Goal: Task Accomplishment & Management: Manage account settings

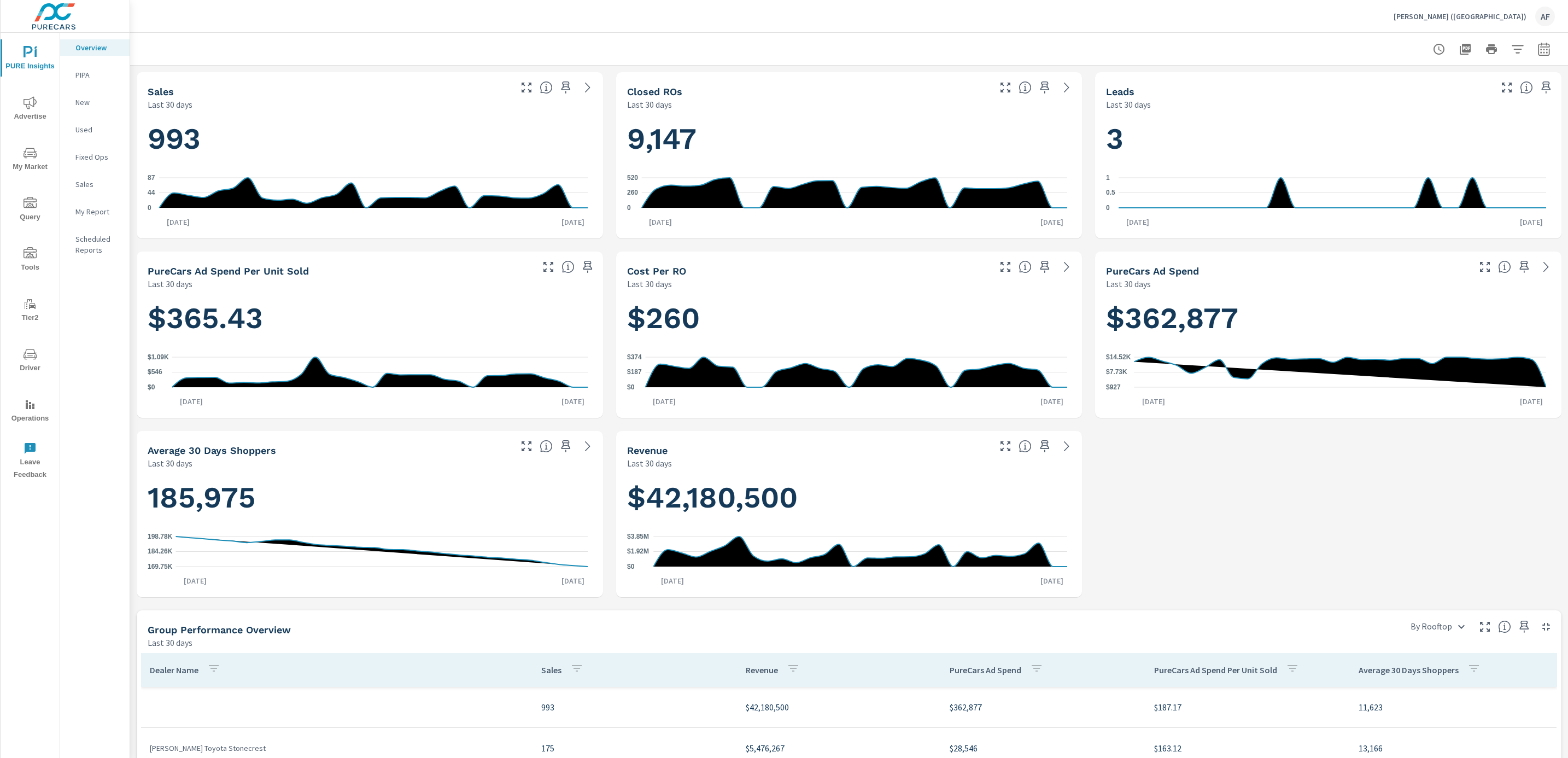
click at [1502, 20] on p "Nalley (GA)" at bounding box center [1460, 16] width 133 height 10
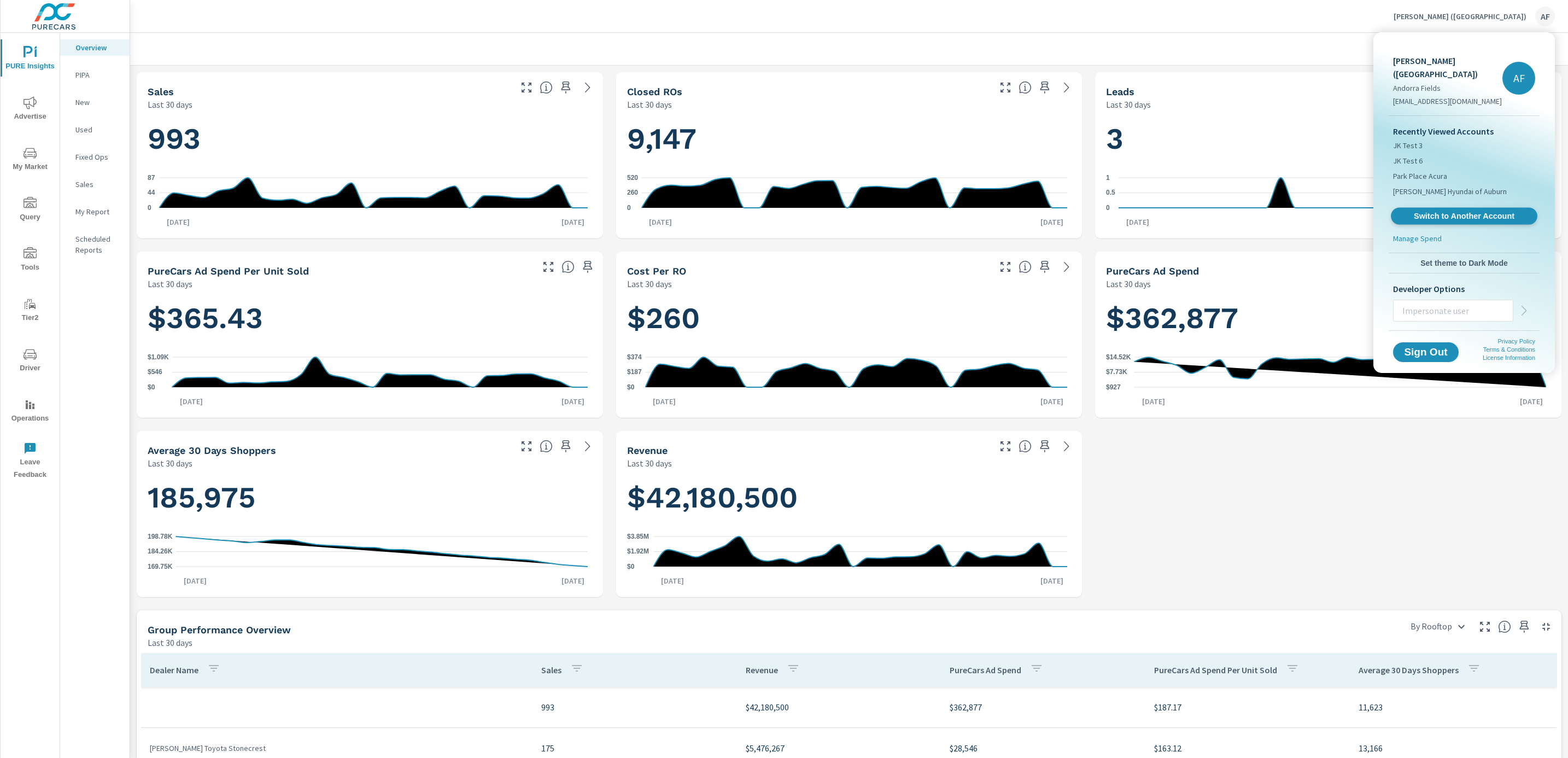
click at [1460, 208] on link "Switch to Another Account" at bounding box center [1463, 216] width 146 height 17
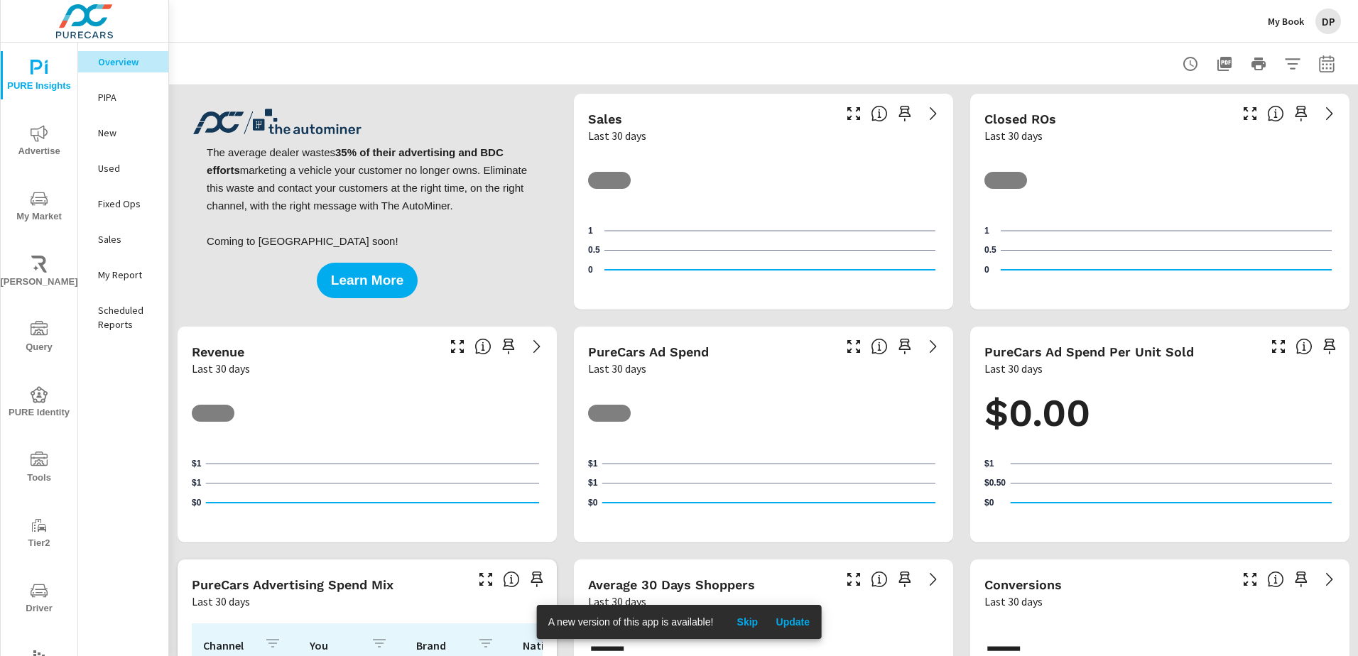
click at [740, 622] on span "Skip" at bounding box center [747, 622] width 34 height 13
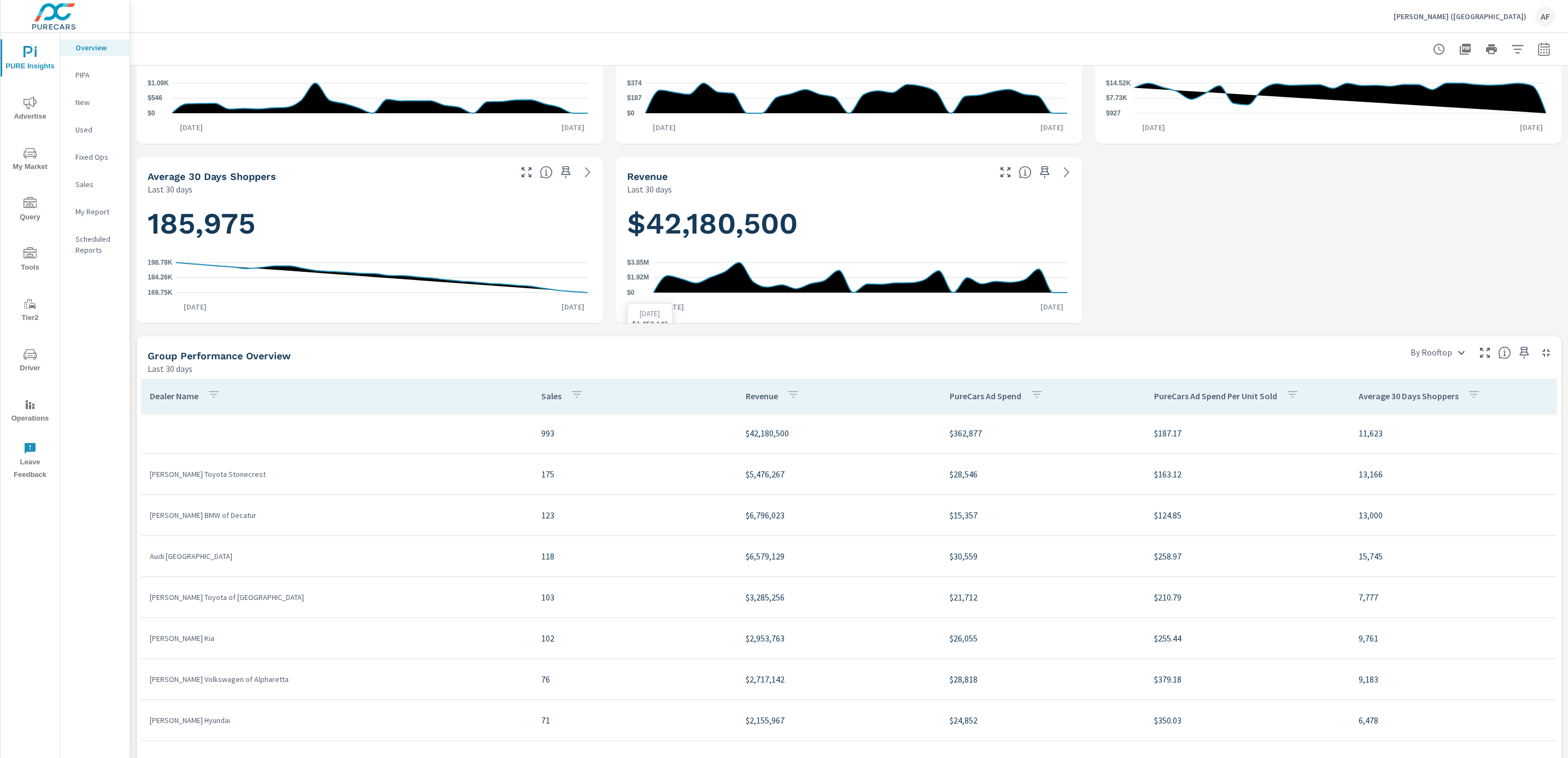
scroll to position [328, 0]
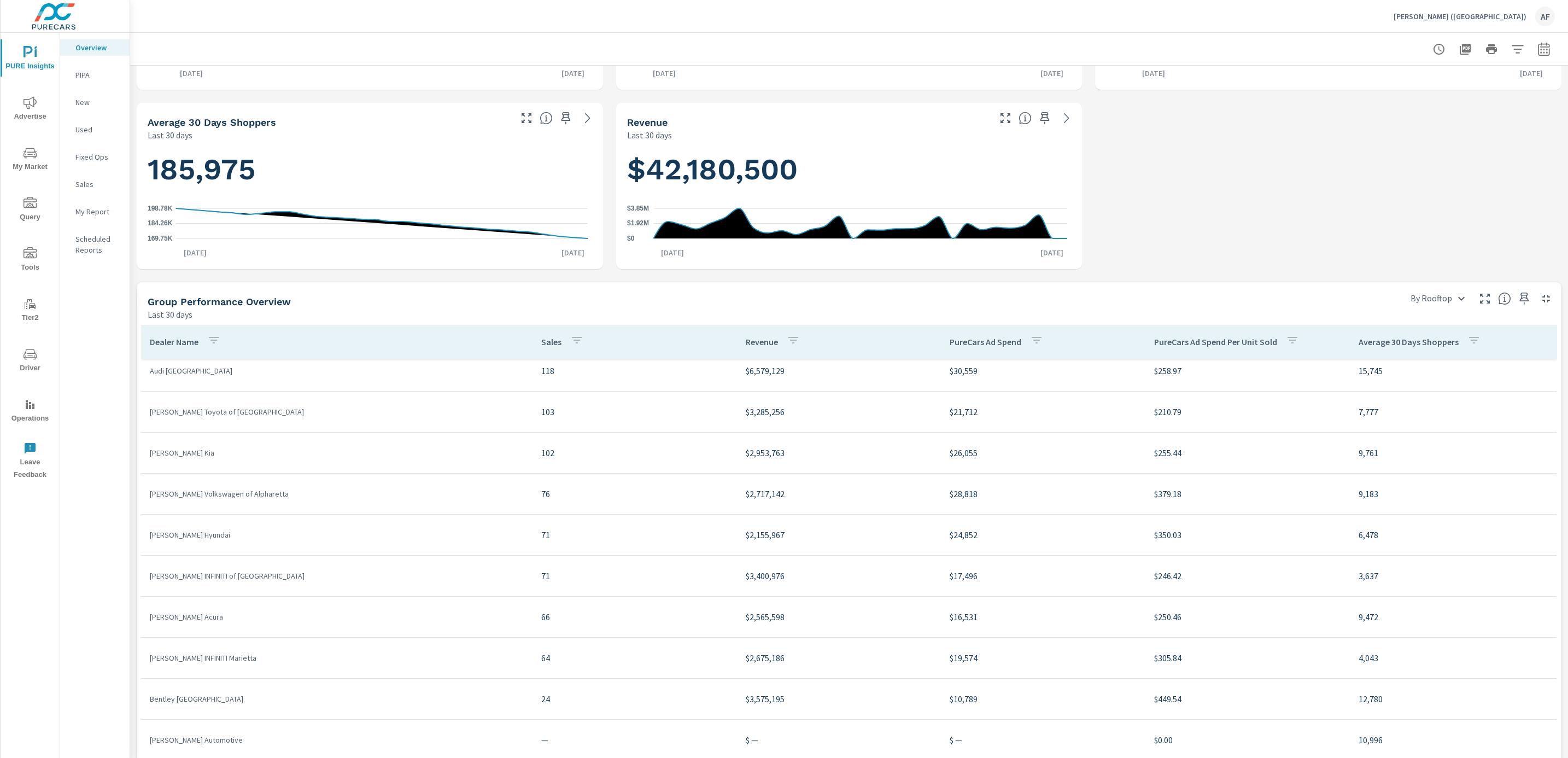
scroll to position [164, 0]
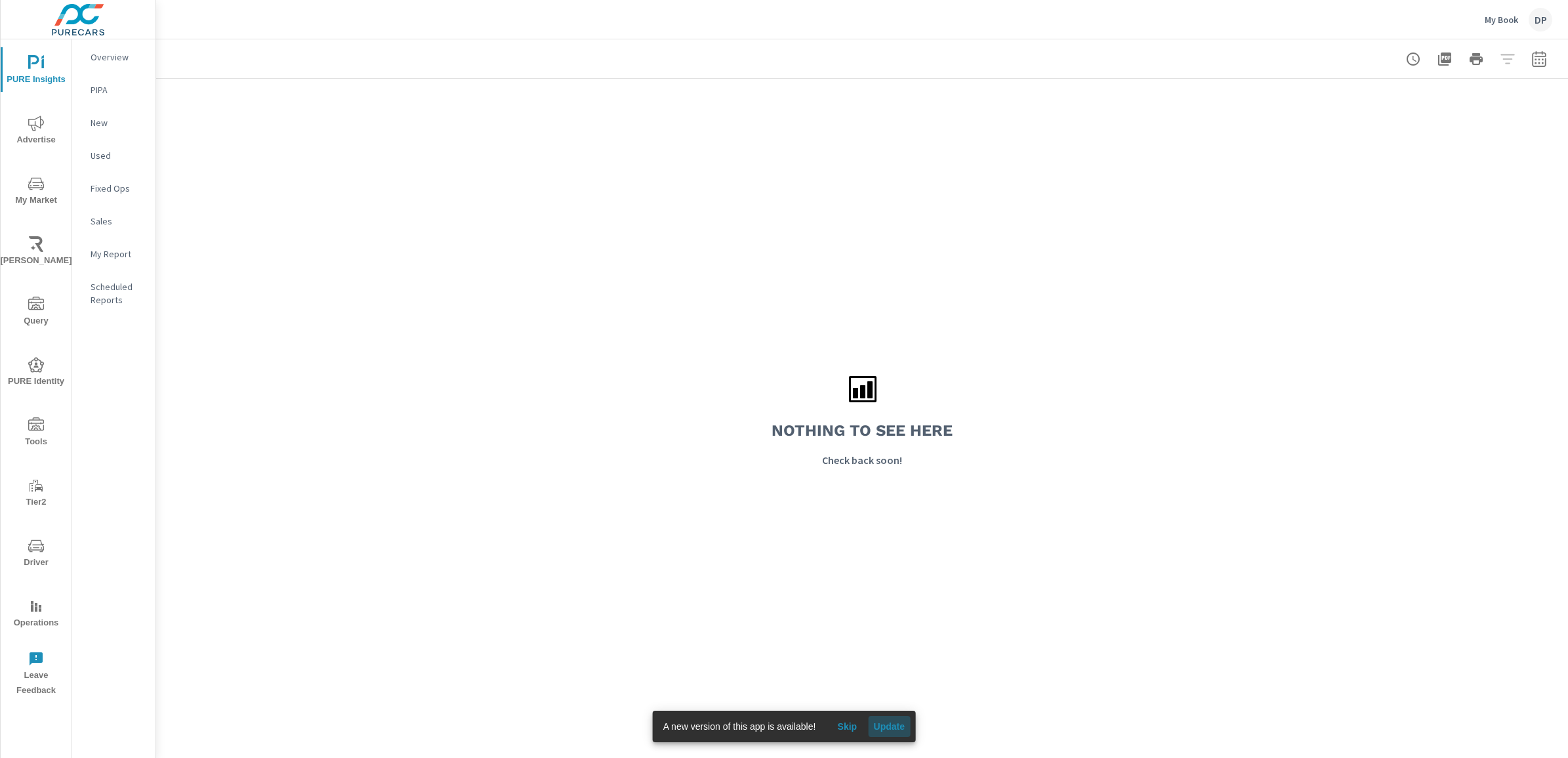
click at [889, 723] on span "Update" at bounding box center [889, 726] width 31 height 12
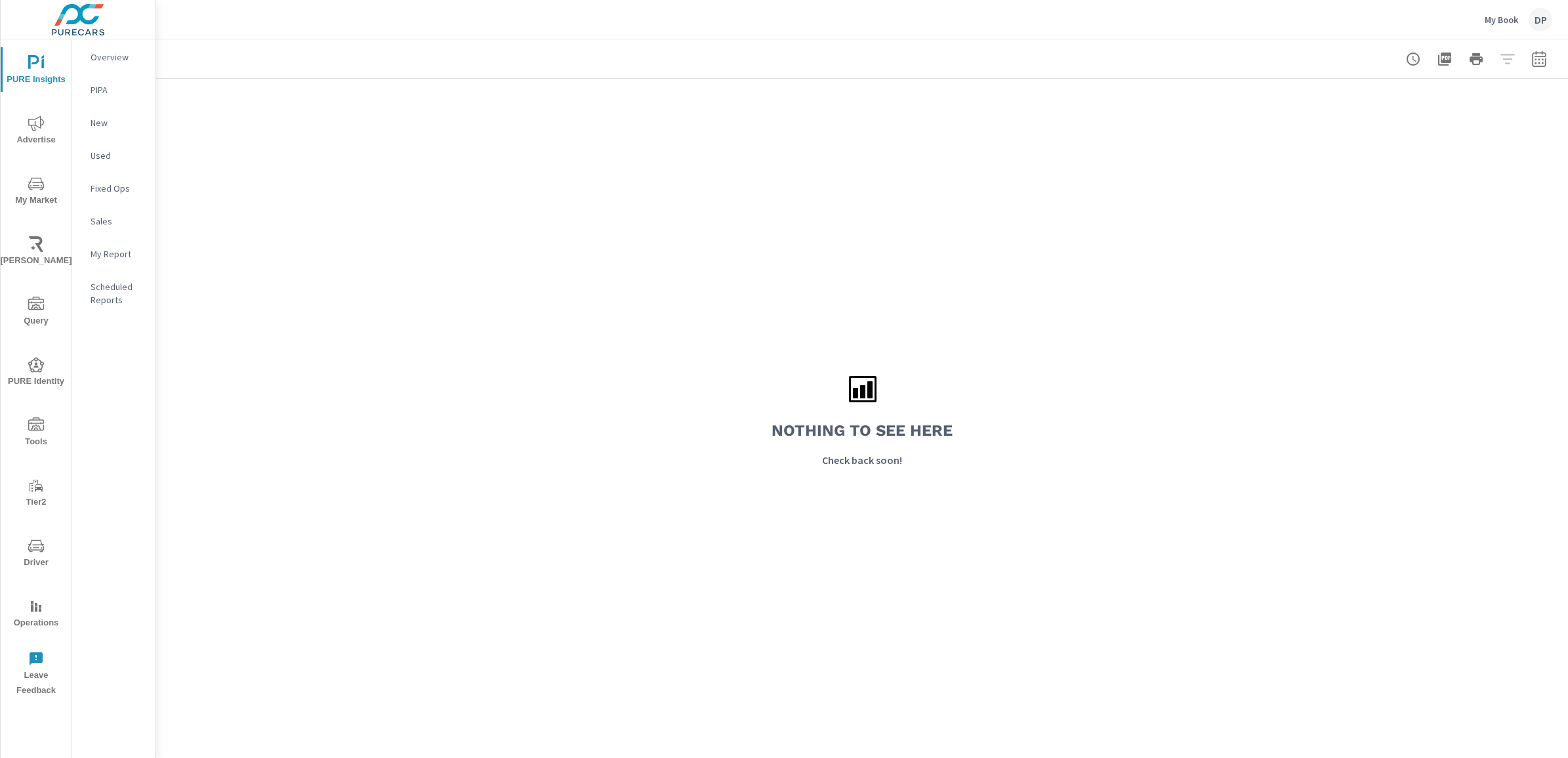
click at [115, 307] on div "Scheduled Reports" at bounding box center [114, 294] width 83 height 33
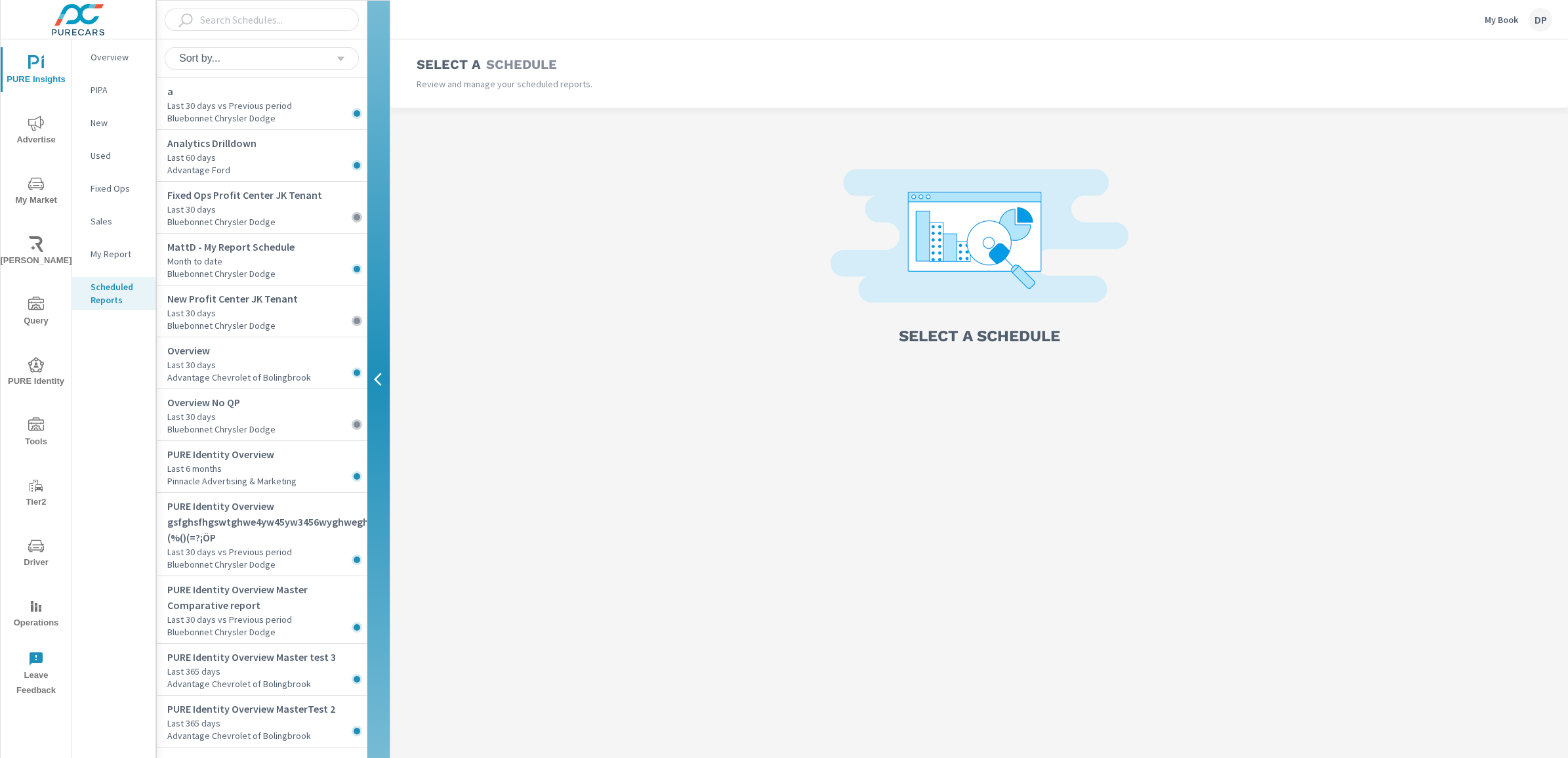
click at [103, 62] on p "Overview" at bounding box center [117, 57] width 54 height 13
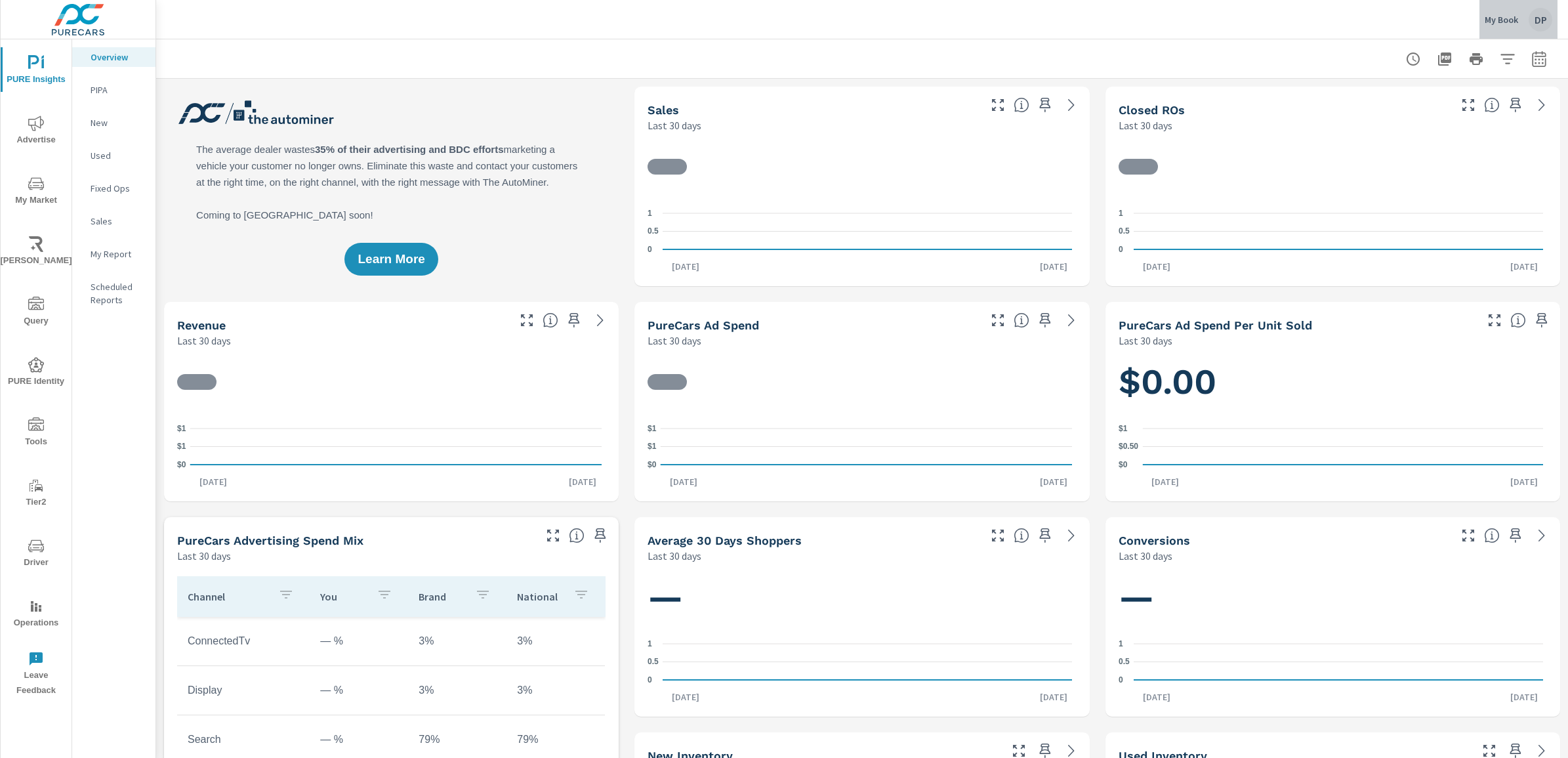
click at [1539, 24] on div "DP" at bounding box center [1540, 20] width 24 height 24
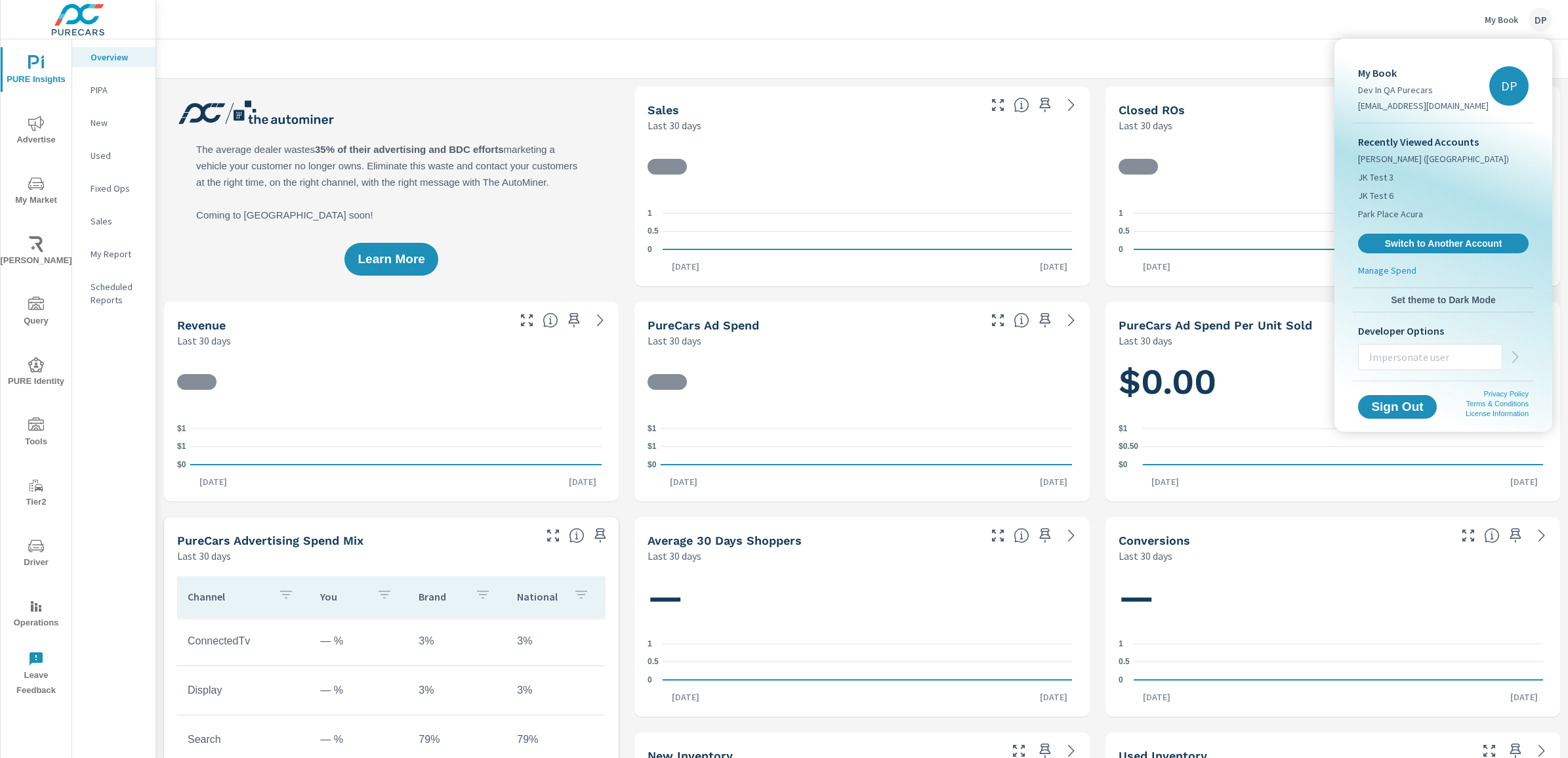
click at [1424, 362] on input "text" at bounding box center [1429, 356] width 143 height 34
type input "taylorw@purecars.com"
click at [1520, 355] on icon "button" at bounding box center [1515, 356] width 16 height 16
